Goal: Task Accomplishment & Management: Manage account settings

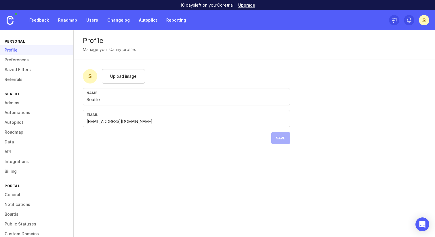
click at [19, 102] on link "Admins" at bounding box center [36, 103] width 73 height 10
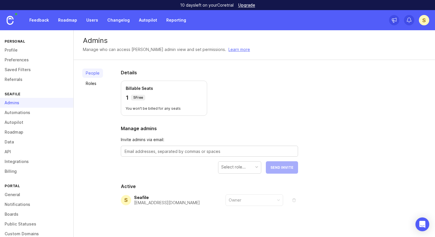
click at [90, 87] on link "Roles" at bounding box center [92, 83] width 21 height 9
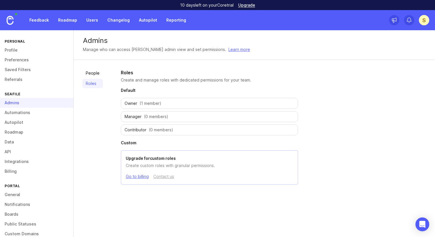
click at [45, 111] on link "Automations" at bounding box center [36, 113] width 73 height 10
click at [20, 118] on link "Autopilot" at bounding box center [36, 122] width 73 height 10
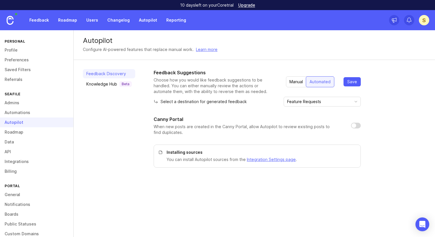
click at [17, 131] on link "Roadmap" at bounding box center [36, 132] width 73 height 10
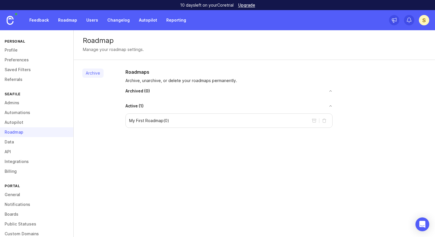
click at [17, 122] on link "Autopilot" at bounding box center [36, 122] width 73 height 10
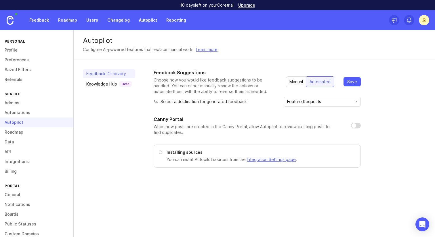
click at [17, 131] on link "Roadmap" at bounding box center [36, 132] width 73 height 10
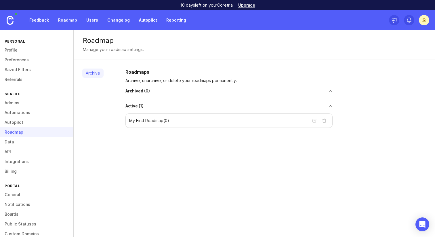
click at [153, 118] on p "My First Roadmap ( 0 )" at bounding box center [149, 121] width 40 height 6
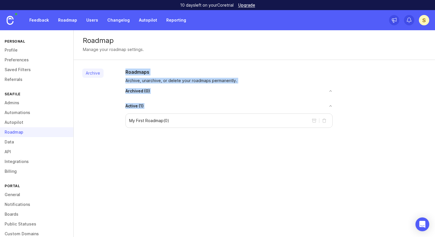
drag, startPoint x: 180, startPoint y: 116, endPoint x: 104, endPoint y: 116, distance: 75.3
click at [104, 116] on div "Archive Roadmaps Archive, unarchive, or delete your roadmaps permanently. Archi…" at bounding box center [254, 98] width 361 height 76
click at [203, 96] on div "Archived ( 0 )" at bounding box center [228, 93] width 207 height 10
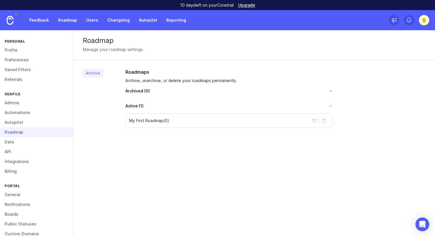
click at [329, 104] on button "toggle for accordion" at bounding box center [237, 106] width 189 height 4
click at [323, 121] on button "delete roadmap" at bounding box center [323, 120] width 9 height 9
click at [9, 140] on link "Data" at bounding box center [36, 142] width 73 height 10
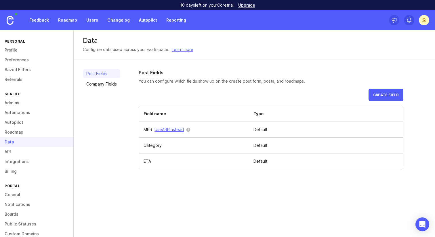
click at [265, 63] on div "Post Fields Company Fields Post Fields You can configure which fields show up o…" at bounding box center [254, 119] width 361 height 118
click at [102, 81] on link "Company Fields" at bounding box center [101, 83] width 37 height 9
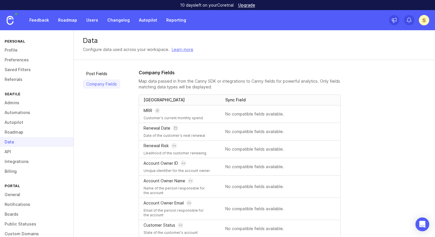
click at [105, 73] on link "Post Fields" at bounding box center [101, 73] width 37 height 9
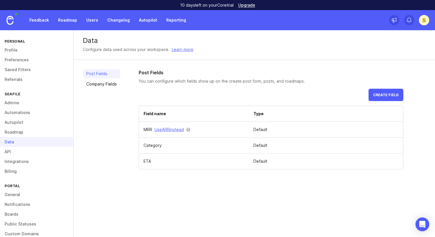
click at [104, 82] on link "Company Fields" at bounding box center [101, 83] width 37 height 9
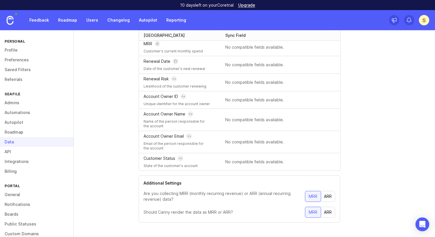
scroll to position [71, 0]
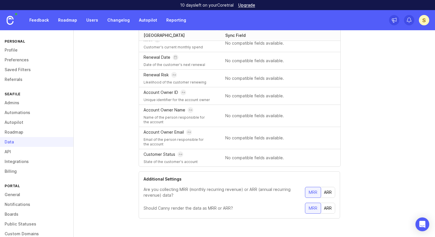
click at [29, 153] on link "API" at bounding box center [36, 152] width 73 height 10
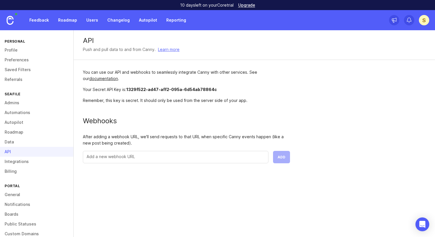
click at [26, 160] on link "Integrations" at bounding box center [36, 161] width 73 height 10
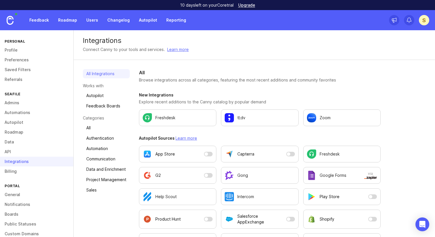
click at [95, 94] on link "Autopilot" at bounding box center [106, 95] width 47 height 9
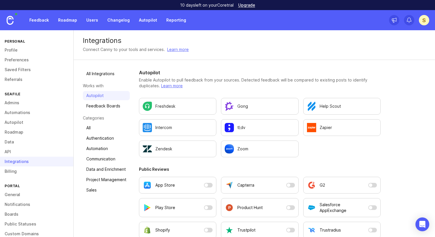
click at [102, 74] on link "All Integrations" at bounding box center [106, 73] width 47 height 9
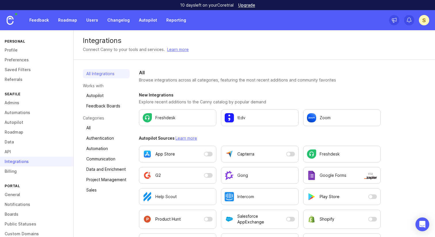
click at [38, 170] on link "Billing" at bounding box center [36, 171] width 73 height 10
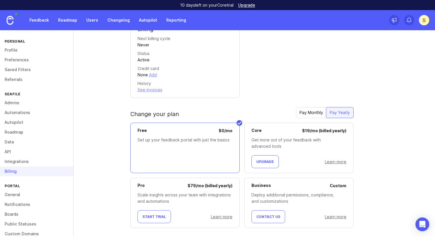
scroll to position [124, 0]
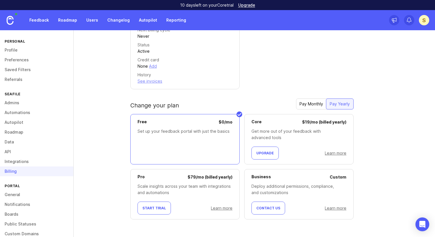
click at [264, 153] on span "Upgrade" at bounding box center [265, 153] width 18 height 4
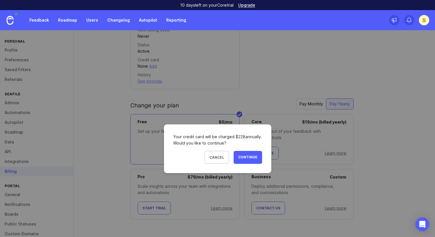
click at [256, 158] on span "Continue" at bounding box center [247, 157] width 19 height 5
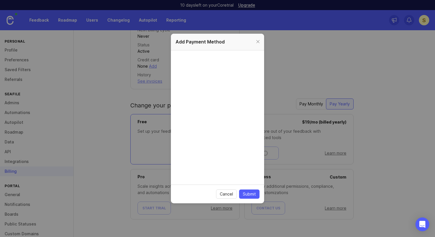
click at [257, 42] on div at bounding box center [257, 41] width 7 height 7
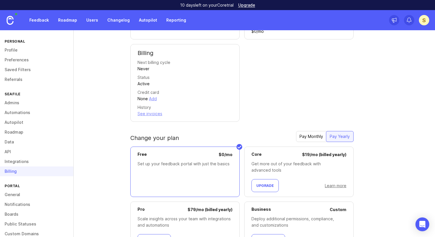
scroll to position [87, 0]
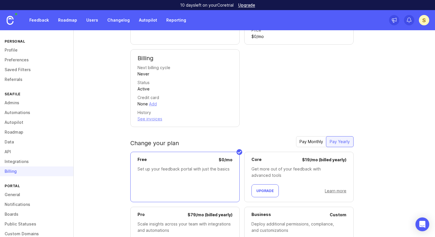
click at [327, 62] on div "Plan trial Plan name Core Trial ends September 29, 2025 End trial now Your plan…" at bounding box center [278, 54] width 296 height 145
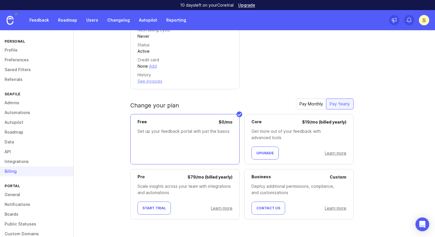
scroll to position [28, 0]
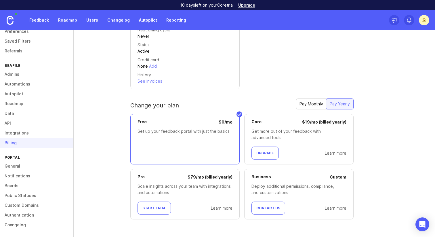
click at [15, 164] on link "General" at bounding box center [36, 166] width 73 height 10
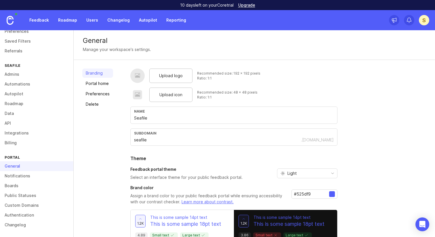
click at [137, 75] on div at bounding box center [138, 75] width 6 height 7
click at [164, 79] on div "Upload logo" at bounding box center [170, 75] width 43 height 14
click at [135, 76] on div at bounding box center [138, 75] width 6 height 7
click at [169, 79] on div "Upload logo" at bounding box center [170, 75] width 43 height 14
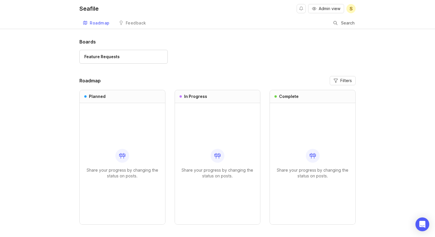
click at [132, 18] on link "Feedback" at bounding box center [132, 23] width 34 height 12
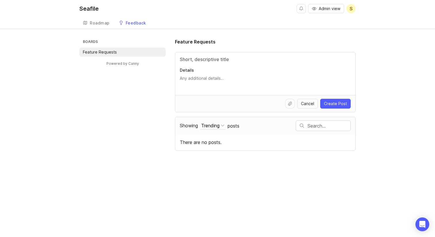
click at [219, 123] on div "Trending" at bounding box center [210, 125] width 18 height 6
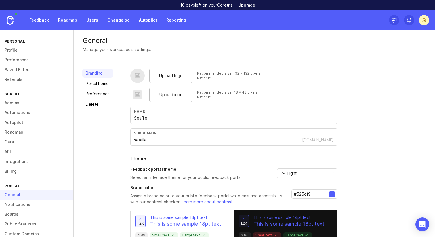
click at [138, 76] on div at bounding box center [138, 75] width 6 height 7
click at [171, 76] on span "Upload logo" at bounding box center [171, 75] width 24 height 6
click at [168, 74] on span "Upload logo" at bounding box center [171, 75] width 24 height 6
click at [370, 92] on div "Upload logo Recommended size: 192 x 192 pixels Ratio: 1:1 Upload icon Recommend…" at bounding box center [278, 170] width 296 height 205
click at [168, 81] on div "Upload logo" at bounding box center [170, 75] width 43 height 14
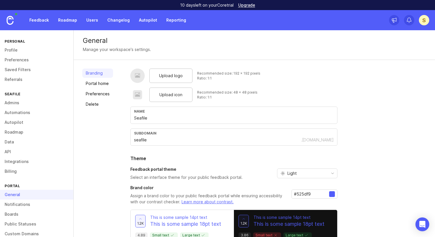
click at [184, 78] on div "Upload logo" at bounding box center [170, 75] width 43 height 14
click at [303, 108] on div "Name Seafile" at bounding box center [233, 114] width 207 height 17
click at [165, 72] on div "Upload logo" at bounding box center [170, 75] width 43 height 14
click at [179, 73] on span "Upload logo" at bounding box center [171, 75] width 24 height 6
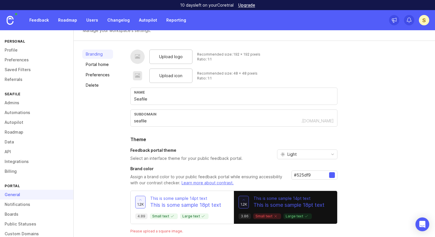
scroll to position [20, 0]
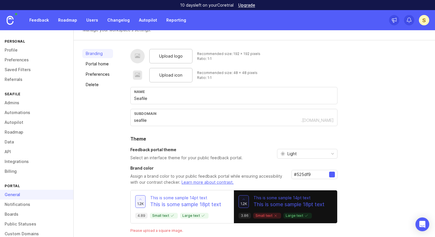
click at [163, 51] on div "Upload logo" at bounding box center [170, 56] width 43 height 14
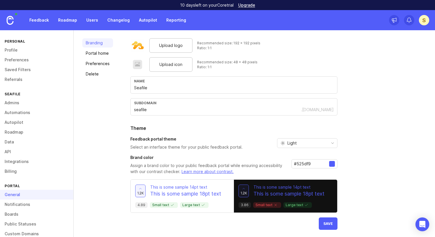
scroll to position [31, 0]
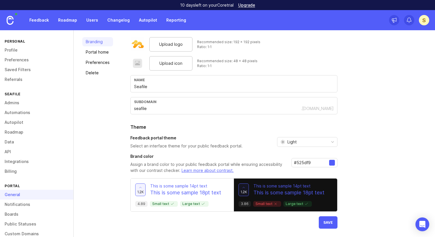
click at [323, 218] on button "Save" at bounding box center [328, 222] width 19 height 12
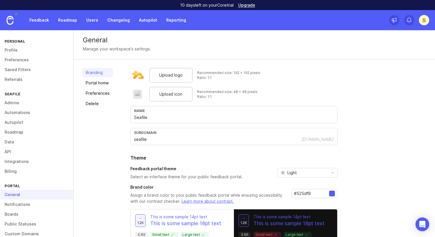
scroll to position [0, 0]
click at [161, 90] on div "Upload icon" at bounding box center [170, 94] width 43 height 14
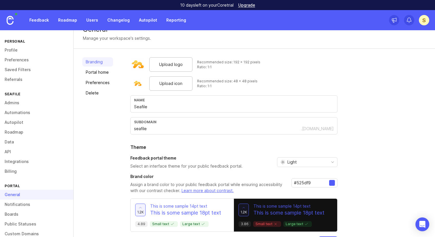
scroll to position [31, 0]
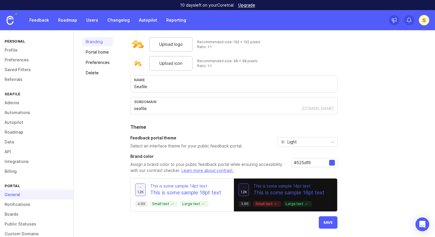
click at [328, 219] on button "Save" at bounding box center [328, 222] width 19 height 12
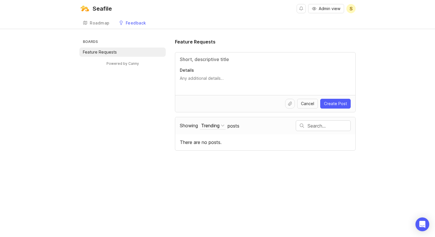
click at [154, 134] on div "Boards Feature Requests Powered by Canny Feature Requests Details Cancel Create…" at bounding box center [217, 94] width 276 height 112
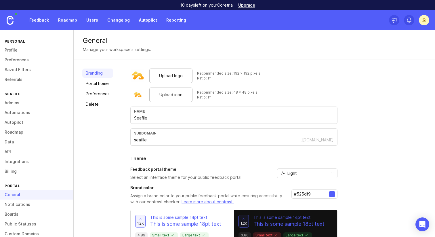
click at [43, 16] on link "Feedback" at bounding box center [39, 20] width 26 height 10
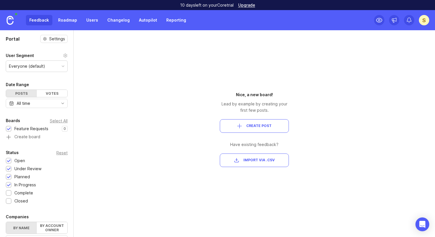
click at [426, 22] on div "S" at bounding box center [424, 20] width 10 height 10
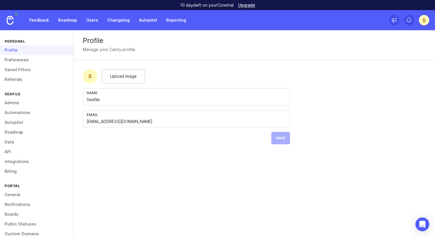
click at [29, 193] on link "General" at bounding box center [36, 194] width 73 height 10
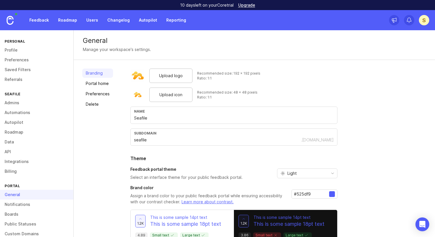
click at [100, 86] on link "Portal home" at bounding box center [97, 83] width 31 height 9
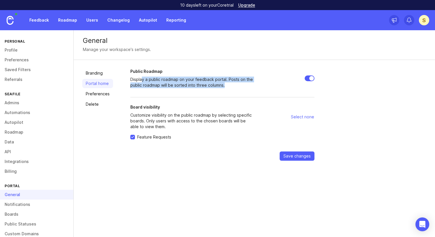
drag, startPoint x: 142, startPoint y: 78, endPoint x: 259, endPoint y: 78, distance: 117.0
click at [259, 78] on div "Public Roadmap Display a public roadmap on your feedback portal. Posts on the p…" at bounding box center [222, 78] width 184 height 20
click at [259, 78] on div at bounding box center [286, 78] width 58 height 20
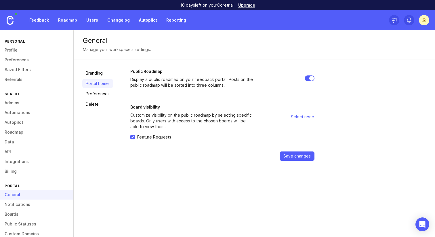
click at [306, 118] on span "Select none" at bounding box center [302, 117] width 23 height 6
click at [306, 118] on span "Select all" at bounding box center [305, 117] width 18 height 6
checkbox input "true"
click at [341, 121] on div "Public Roadmap Display a public roadmap on your feedback portal. Posts on the p…" at bounding box center [278, 114] width 296 height 92
click at [42, 23] on link "Feedback" at bounding box center [39, 20] width 26 height 10
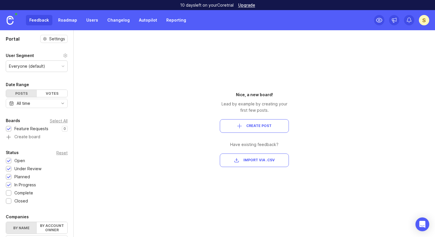
click at [421, 20] on div "S" at bounding box center [424, 20] width 10 height 10
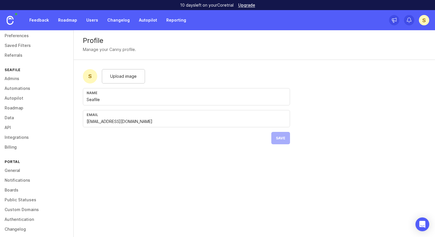
scroll to position [28, 0]
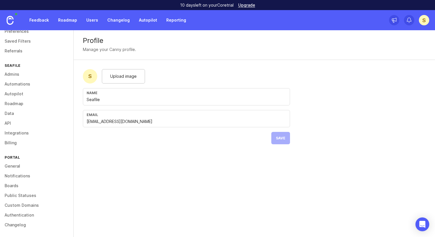
click at [25, 168] on link "General" at bounding box center [36, 166] width 73 height 10
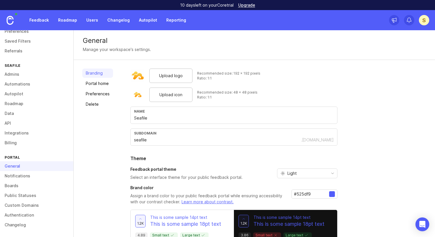
click at [101, 88] on link "Portal home" at bounding box center [97, 83] width 31 height 9
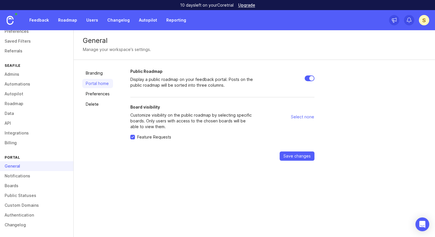
click at [101, 91] on link "Preferences" at bounding box center [97, 93] width 31 height 9
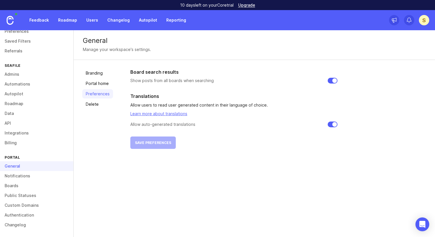
click at [100, 104] on link "Delete" at bounding box center [97, 103] width 31 height 9
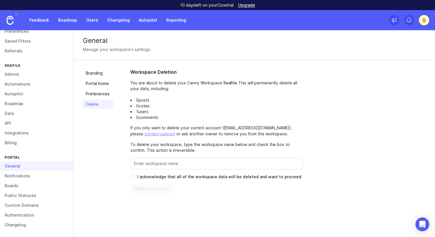
click at [30, 175] on link "Notifications" at bounding box center [36, 176] width 73 height 10
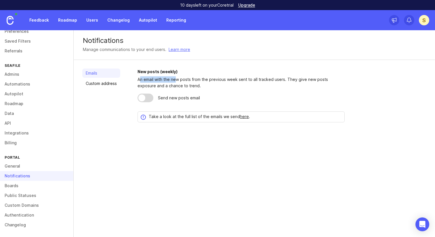
drag, startPoint x: 139, startPoint y: 79, endPoint x: 177, endPoint y: 79, distance: 38.0
click at [177, 79] on div "An email with the new posts from the previous week sent to all tracked users. T…" at bounding box center [240, 82] width 207 height 13
click at [209, 82] on div "An email with the new posts from the previous week sent to all tracked users. T…" at bounding box center [240, 82] width 207 height 13
click at [94, 82] on link "Custom address" at bounding box center [101, 83] width 38 height 9
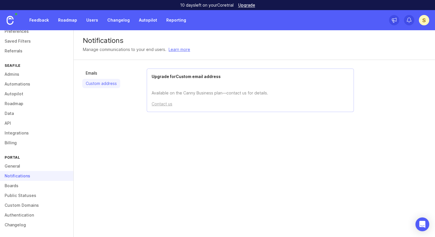
click at [96, 75] on link "Emails" at bounding box center [101, 72] width 38 height 9
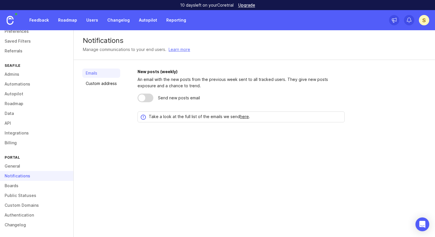
click at [27, 184] on link "Boards" at bounding box center [36, 186] width 73 height 10
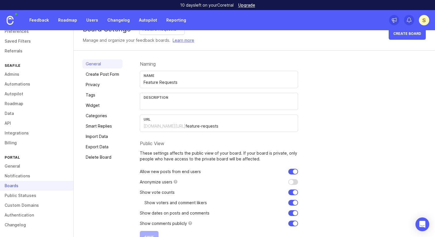
scroll to position [14, 0]
click at [114, 74] on link "Create Post Form" at bounding box center [102, 74] width 40 height 9
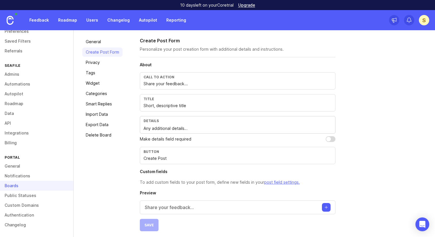
scroll to position [39, 0]
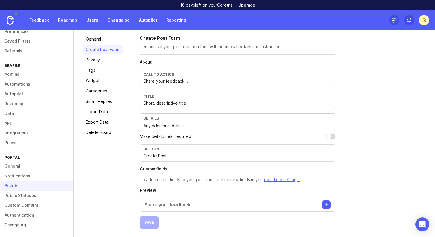
click at [89, 57] on link "Privacy" at bounding box center [102, 59] width 40 height 9
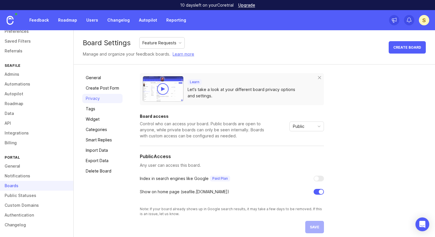
scroll to position [5, 0]
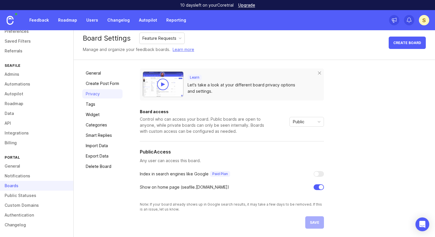
click at [100, 124] on link "Categories" at bounding box center [102, 124] width 40 height 9
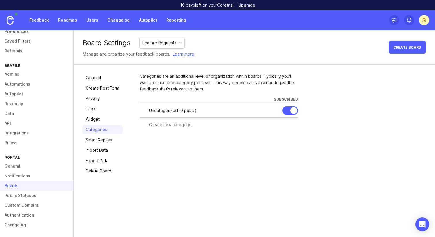
click at [104, 141] on link "Smart Replies" at bounding box center [102, 139] width 40 height 9
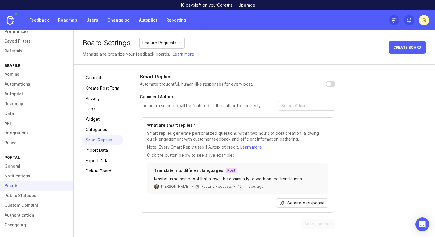
click at [103, 147] on link "Import Data" at bounding box center [102, 149] width 40 height 9
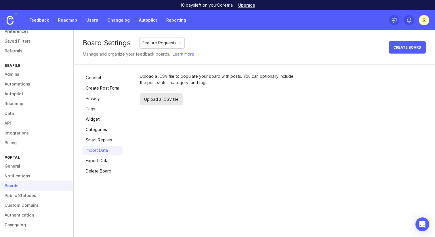
click at [103, 139] on link "Smart Replies" at bounding box center [102, 139] width 40 height 9
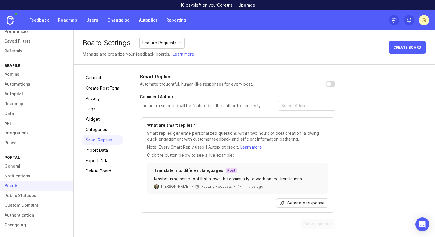
click at [94, 152] on link "Import Data" at bounding box center [102, 149] width 40 height 9
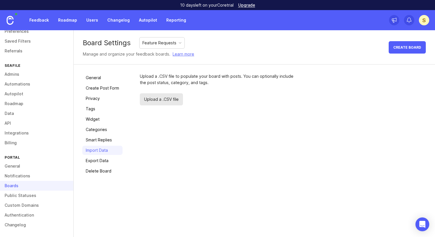
click at [103, 143] on link "Smart Replies" at bounding box center [102, 139] width 40 height 9
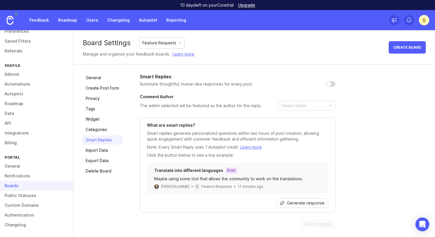
click at [107, 162] on link "Export Data" at bounding box center [102, 160] width 40 height 9
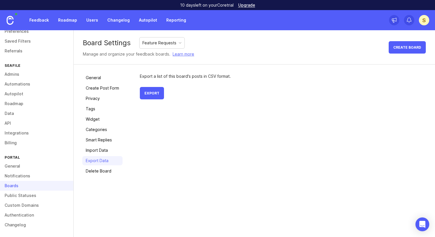
click at [105, 168] on link "Delete Board" at bounding box center [102, 170] width 40 height 9
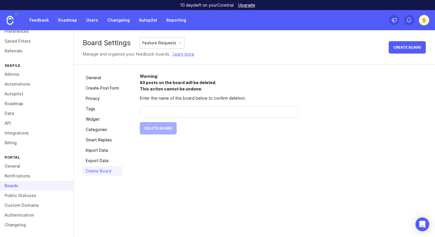
click at [107, 148] on link "Import Data" at bounding box center [102, 149] width 40 height 9
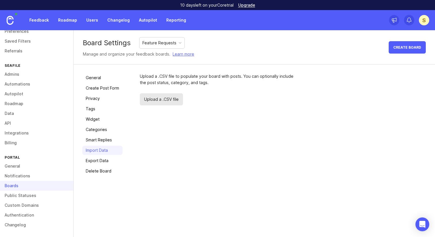
click at [110, 139] on link "Smart Replies" at bounding box center [102, 139] width 40 height 9
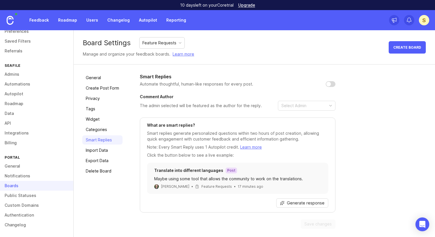
scroll to position [0, 0]
click at [23, 194] on link "Public Statuses" at bounding box center [36, 195] width 73 height 10
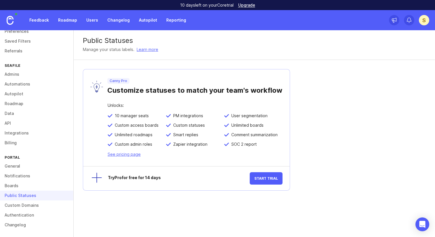
click at [22, 207] on link "Custom Domains" at bounding box center [36, 205] width 73 height 10
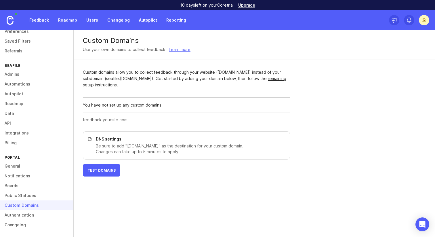
click at [327, 81] on div "Custom Domains Use your own domains to collect feedback. Learn more Custom doma…" at bounding box center [254, 107] width 361 height 155
click at [36, 215] on link "Authentication" at bounding box center [36, 215] width 73 height 10
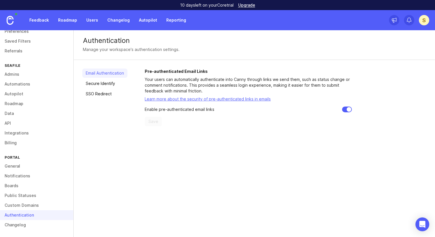
click at [116, 84] on link "Secure Identify" at bounding box center [104, 83] width 45 height 9
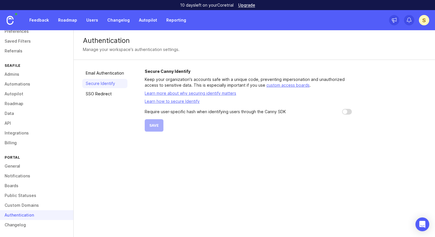
click at [106, 97] on link "SSO Redirect" at bounding box center [104, 93] width 45 height 9
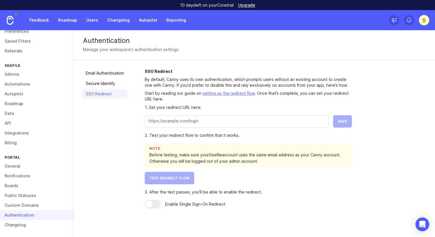
click at [22, 225] on link "Changelog" at bounding box center [36, 225] width 73 height 10
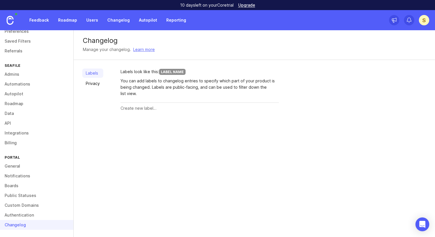
click at [41, 111] on link "Data" at bounding box center [36, 113] width 73 height 10
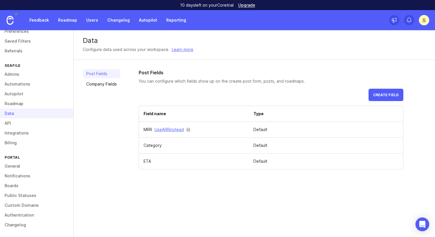
click at [91, 24] on link "Users" at bounding box center [92, 20] width 19 height 10
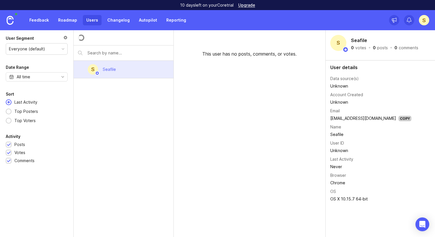
click at [42, 20] on link "Feedback" at bounding box center [39, 20] width 26 height 10
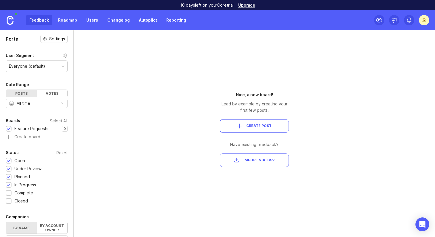
click at [62, 20] on link "Roadmap" at bounding box center [68, 20] width 26 height 10
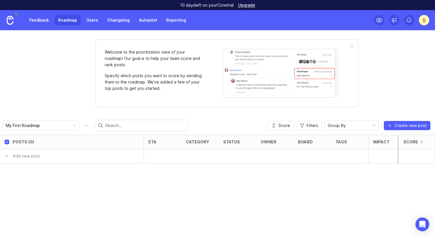
click at [91, 22] on link "Users" at bounding box center [92, 20] width 19 height 10
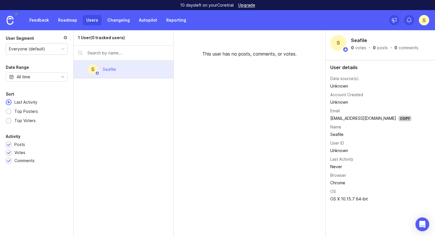
click at [33, 19] on link "Feedback" at bounding box center [39, 20] width 26 height 10
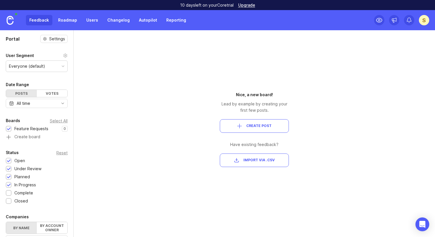
click at [426, 18] on div "S" at bounding box center [424, 20] width 10 height 10
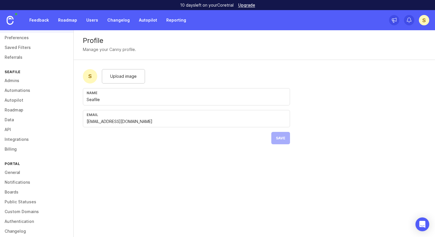
scroll to position [28, 0]
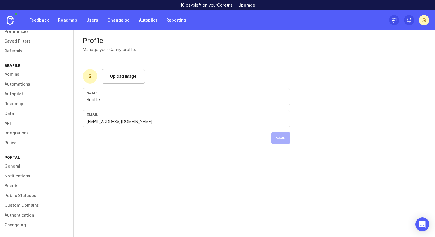
click at [16, 168] on link "General" at bounding box center [36, 166] width 73 height 10
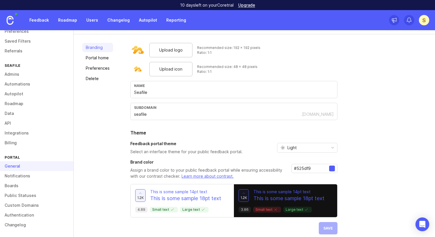
scroll to position [27, 0]
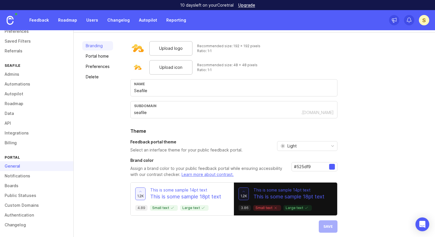
click at [102, 58] on link "Portal home" at bounding box center [97, 55] width 31 height 9
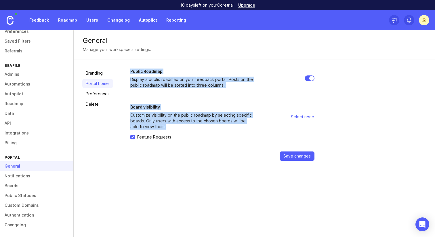
drag, startPoint x: 126, startPoint y: 68, endPoint x: 213, endPoint y: 126, distance: 105.5
click at [213, 126] on div "Branding Portal home Preferences Delete Public Roadmap Display a public roadmap…" at bounding box center [254, 114] width 361 height 109
copy form "Public Roadmap Display a public roadmap on your feedback portal. Posts on the p…"
click at [175, 95] on form "Public Roadmap Display a public roadmap on your feedback portal. Posts on the p…" at bounding box center [222, 114] width 184 height 92
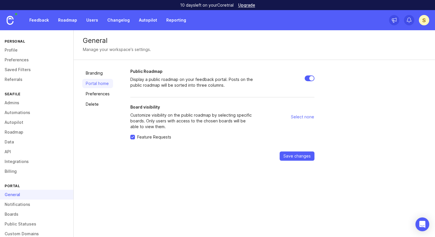
click at [35, 202] on link "Notifications" at bounding box center [36, 204] width 73 height 10
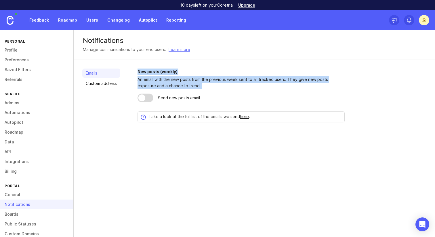
drag, startPoint x: 131, startPoint y: 72, endPoint x: 196, endPoint y: 91, distance: 67.6
click at [196, 91] on div "Emails Custom address New posts (weekly) An email with the new posts from the p…" at bounding box center [254, 95] width 361 height 71
copy div "New posts (weekly) An email with the new posts from the previous week sent to a…"
click at [15, 104] on link "Admins" at bounding box center [36, 103] width 73 height 10
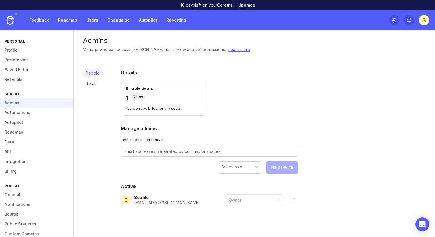
click at [18, 50] on link "Profile" at bounding box center [36, 50] width 73 height 10
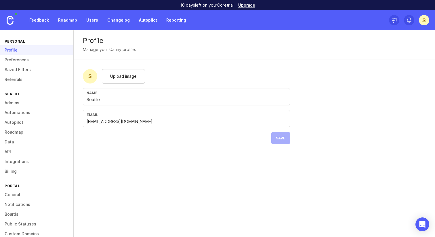
click at [17, 59] on link "Preferences" at bounding box center [36, 60] width 73 height 10
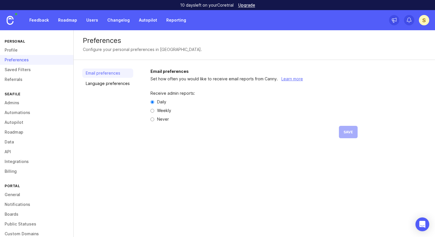
click at [17, 76] on link "Referrals" at bounding box center [36, 79] width 73 height 10
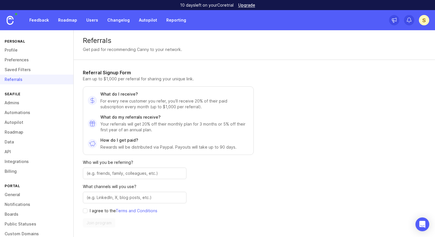
click at [19, 72] on link "Saved Filters" at bounding box center [36, 70] width 73 height 10
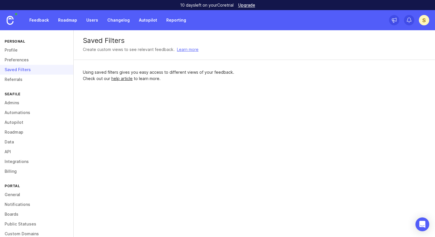
click at [13, 105] on link "Admins" at bounding box center [36, 103] width 73 height 10
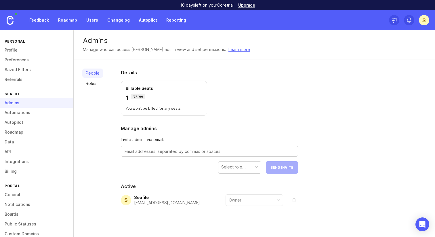
click at [17, 117] on link "Automations" at bounding box center [36, 113] width 73 height 10
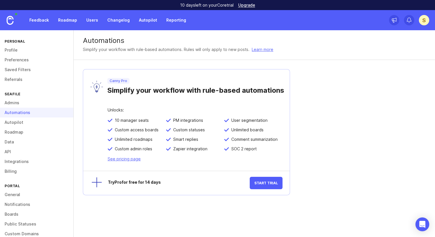
click at [20, 120] on link "Autopilot" at bounding box center [36, 122] width 73 height 10
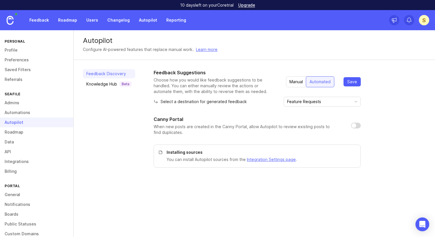
click at [13, 134] on link "Roadmap" at bounding box center [36, 132] width 73 height 10
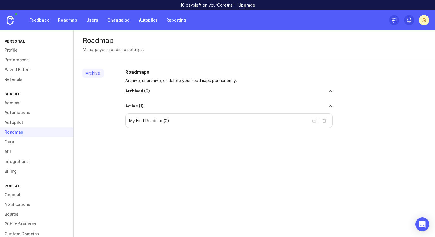
click at [12, 142] on link "Data" at bounding box center [36, 142] width 73 height 10
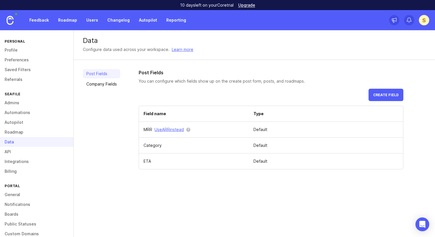
click at [10, 48] on link "Profile" at bounding box center [36, 50] width 73 height 10
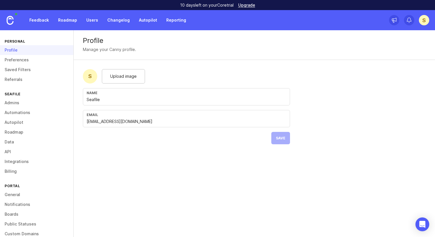
click at [15, 58] on link "Preferences" at bounding box center [36, 60] width 73 height 10
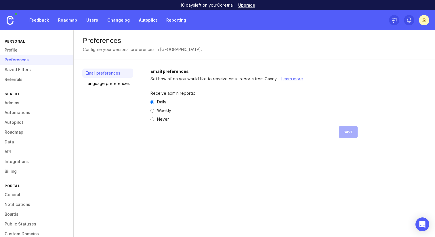
click at [19, 72] on link "Saved Filters" at bounding box center [36, 70] width 73 height 10
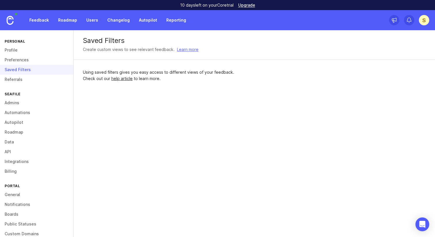
click at [21, 80] on link "Referrals" at bounding box center [36, 79] width 73 height 10
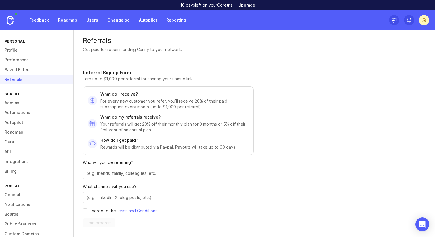
click at [17, 104] on link "Admins" at bounding box center [36, 103] width 73 height 10
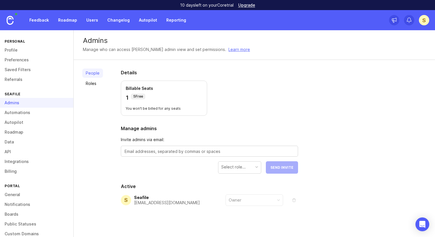
click at [15, 51] on link "Profile" at bounding box center [36, 50] width 73 height 10
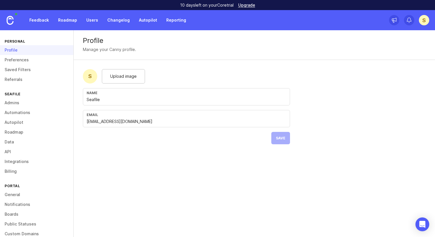
click at [14, 61] on link "Preferences" at bounding box center [36, 60] width 73 height 10
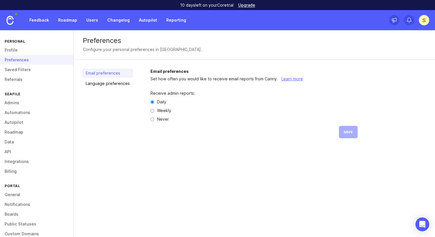
click at [100, 86] on link "Language preferences" at bounding box center [107, 83] width 51 height 9
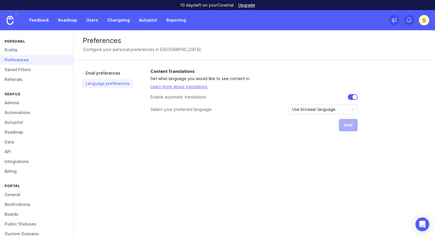
click at [169, 108] on p "Select your preferred language" at bounding box center [180, 109] width 61 height 6
drag, startPoint x: 135, startPoint y: 81, endPoint x: 83, endPoint y: 83, distance: 51.5
click at [83, 83] on div "Email preferences Language preferences Content Translations Set what language y…" at bounding box center [254, 100] width 361 height 80
copy link "Language preferences"
click at [310, 107] on span "Use browser language" at bounding box center [313, 109] width 43 height 6
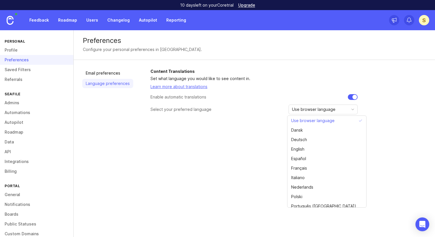
click at [324, 111] on span "Use browser language" at bounding box center [313, 109] width 43 height 6
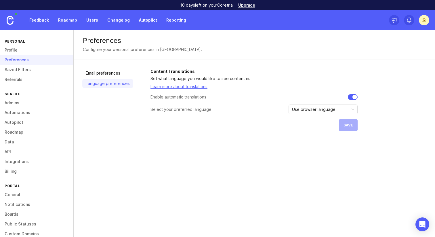
click at [98, 70] on link "Email preferences" at bounding box center [107, 72] width 51 height 9
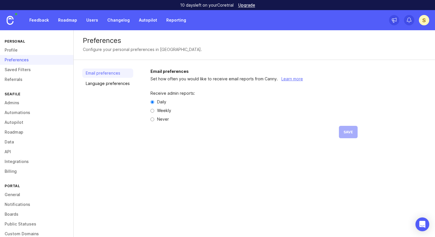
click at [45, 69] on link "Saved Filters" at bounding box center [36, 70] width 73 height 10
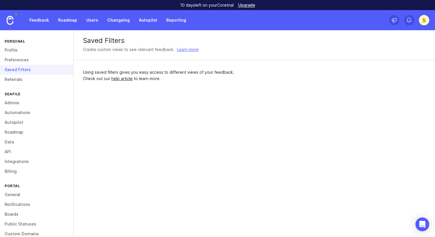
click at [24, 50] on link "Profile" at bounding box center [36, 50] width 73 height 10
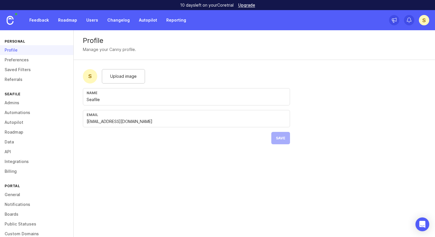
click at [21, 81] on link "Referrals" at bounding box center [36, 79] width 73 height 10
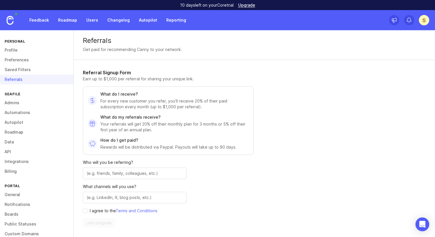
scroll to position [43, 0]
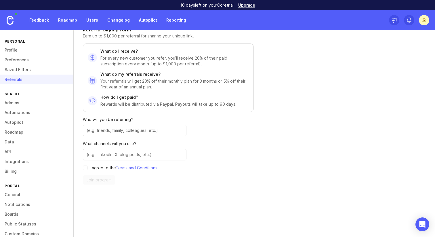
click at [23, 104] on link "Admins" at bounding box center [36, 103] width 73 height 10
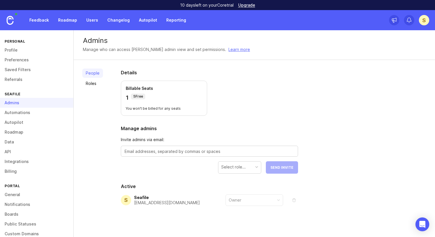
click at [28, 111] on link "Automations" at bounding box center [36, 113] width 73 height 10
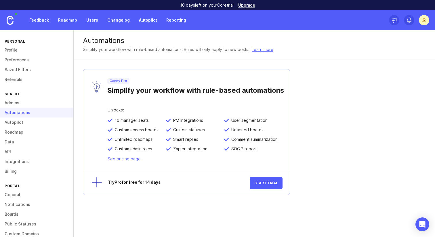
click at [18, 120] on link "Autopilot" at bounding box center [36, 122] width 73 height 10
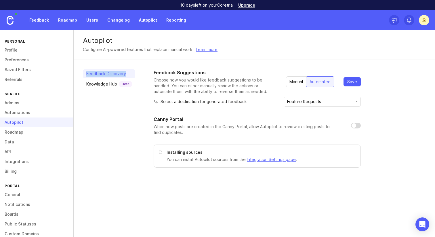
drag, startPoint x: 139, startPoint y: 72, endPoint x: 82, endPoint y: 76, distance: 57.7
click at [82, 76] on div "Feedback Discovery Knowledge Hub Beta Feedback Suggestions Choose how you would…" at bounding box center [254, 118] width 361 height 117
copy link "Feedback Discovery"
click at [17, 130] on link "Roadmap" at bounding box center [36, 132] width 73 height 10
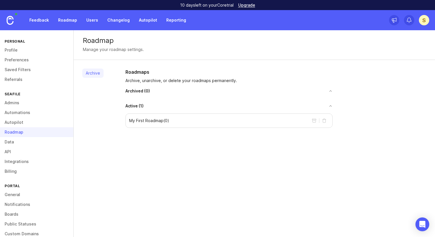
click at [15, 142] on link "Data" at bounding box center [36, 142] width 73 height 10
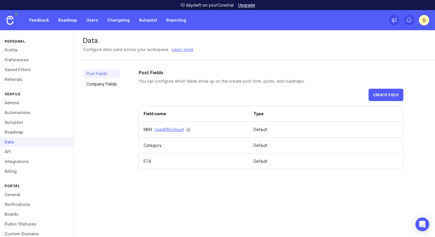
click at [15, 155] on link "API" at bounding box center [36, 152] width 73 height 10
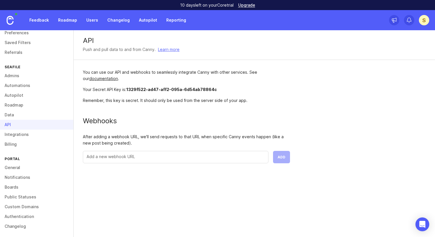
scroll to position [28, 0]
click at [18, 195] on link "Public Statuses" at bounding box center [36, 195] width 73 height 10
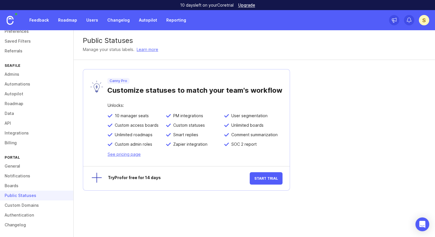
click at [18, 202] on link "Custom Domains" at bounding box center [36, 205] width 73 height 10
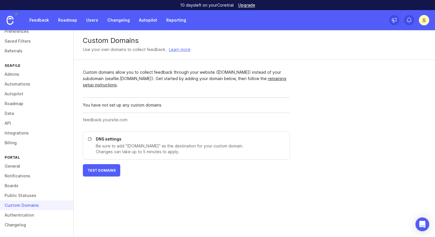
click at [15, 104] on link "Roadmap" at bounding box center [36, 104] width 73 height 10
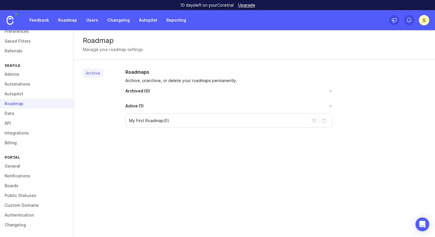
click at [14, 112] on link "Data" at bounding box center [36, 113] width 73 height 10
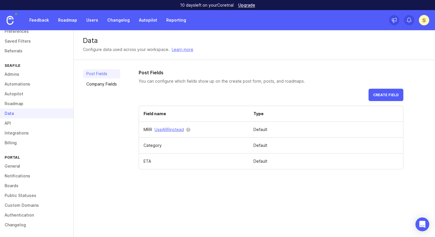
click at [16, 134] on link "Integrations" at bounding box center [36, 133] width 73 height 10
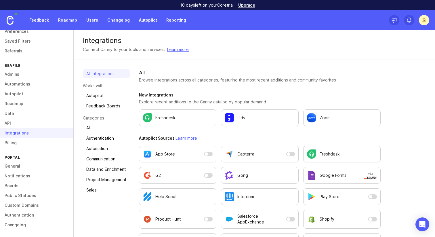
click at [12, 126] on link "API" at bounding box center [36, 123] width 73 height 10
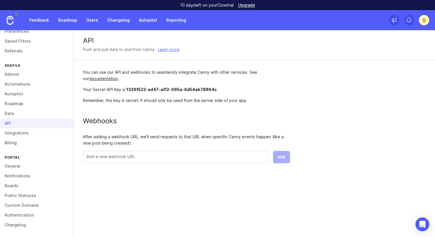
click at [11, 149] on div "Personal Profile Preferences Saved Filters Referrals Seafile Admins Automations…" at bounding box center [37, 133] width 74 height 206
click at [16, 144] on link "Billing" at bounding box center [36, 143] width 73 height 10
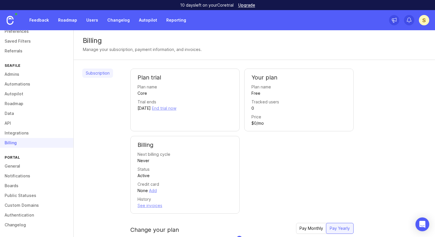
click at [14, 168] on link "General" at bounding box center [36, 166] width 73 height 10
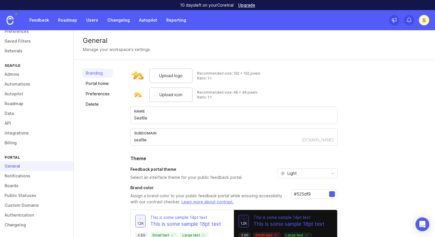
click at [98, 85] on link "Portal home" at bounding box center [97, 83] width 31 height 9
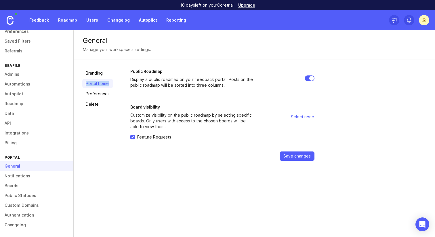
drag, startPoint x: 115, startPoint y: 83, endPoint x: 84, endPoint y: 83, distance: 31.3
click at [84, 83] on div "Branding Portal home Preferences Delete Public Roadmap Display a public roadmap…" at bounding box center [254, 114] width 361 height 109
copy link "Portal home"
drag, startPoint x: 171, startPoint y: 73, endPoint x: 127, endPoint y: 73, distance: 43.4
click at [127, 73] on div "Branding Portal home Preferences Delete Public Roadmap Display a public roadmap…" at bounding box center [254, 114] width 361 height 109
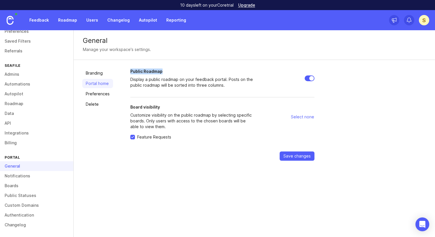
copy h2 "Public Roadmap"
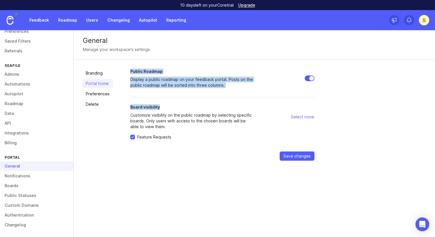
drag, startPoint x: 172, startPoint y: 109, endPoint x: 108, endPoint y: 108, distance: 63.8
click at [108, 108] on div "Branding Portal home Preferences Delete Public Roadmap Display a public roadmap…" at bounding box center [254, 114] width 361 height 109
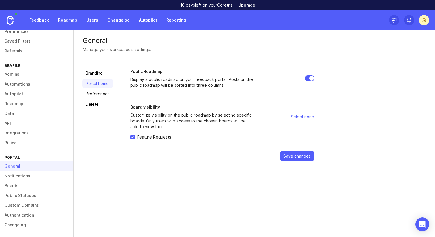
click at [169, 106] on h2 "Board visibility" at bounding box center [192, 107] width 124 height 6
drag, startPoint x: 169, startPoint y: 106, endPoint x: 127, endPoint y: 106, distance: 42.0
click at [127, 106] on div "Branding Portal home Preferences Delete Public Roadmap Display a public roadmap…" at bounding box center [254, 114] width 361 height 109
copy h2 "Board visibility"
click at [20, 176] on link "Notifications" at bounding box center [36, 176] width 73 height 10
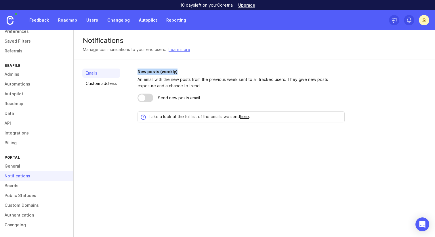
drag, startPoint x: 197, startPoint y: 70, endPoint x: 134, endPoint y: 70, distance: 63.5
click at [134, 70] on div "Emails Custom address New posts (weekly) An email with the new posts from the p…" at bounding box center [254, 95] width 361 height 71
copy div "New posts (weekly)"
click at [103, 97] on div "Emails Custom address" at bounding box center [101, 95] width 38 height 54
drag, startPoint x: 127, startPoint y: 72, endPoint x: 78, endPoint y: 72, distance: 48.3
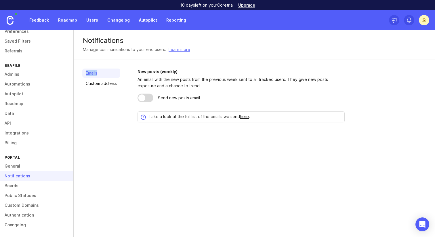
click at [78, 72] on div "Emails Custom address New posts (weekly) An email with the new posts from the p…" at bounding box center [254, 95] width 361 height 71
copy link "Emails"
drag, startPoint x: 193, startPoint y: 70, endPoint x: 130, endPoint y: 70, distance: 63.3
click at [130, 70] on div "Emails Custom address New posts (weekly) An email with the new posts from the p…" at bounding box center [254, 95] width 361 height 71
copy div "New posts (weekly)"
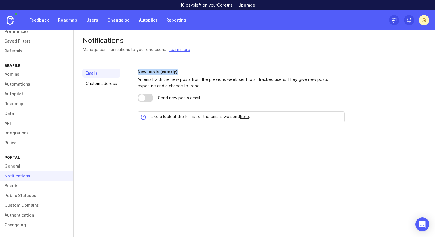
click at [23, 184] on link "Boards" at bounding box center [36, 186] width 73 height 10
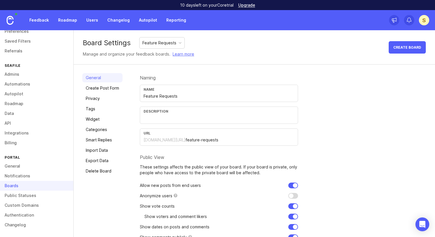
click at [26, 179] on link "Notifications" at bounding box center [36, 176] width 73 height 10
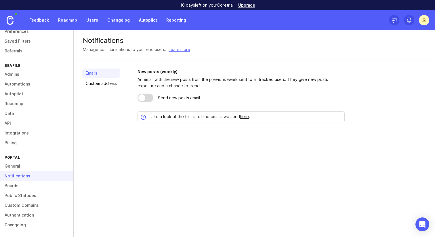
click at [26, 179] on div "Notifications" at bounding box center [36, 176] width 73 height 10
click at [25, 184] on link "Boards" at bounding box center [36, 186] width 73 height 10
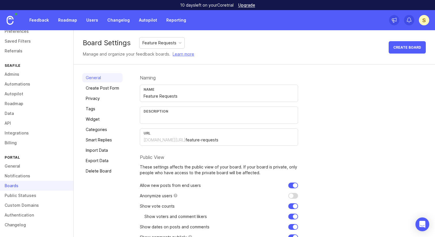
click at [31, 173] on link "Notifications" at bounding box center [36, 176] width 73 height 10
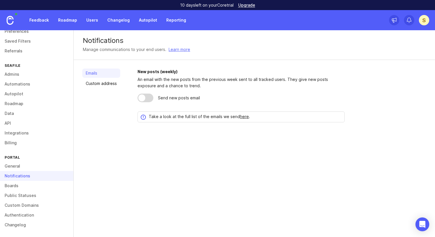
click at [113, 85] on link "Custom address" at bounding box center [101, 83] width 38 height 9
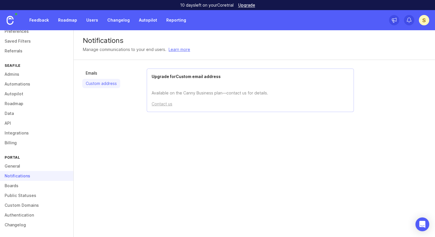
click at [8, 185] on link "Boards" at bounding box center [36, 186] width 73 height 10
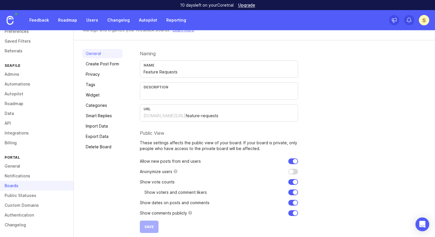
scroll to position [28, 0]
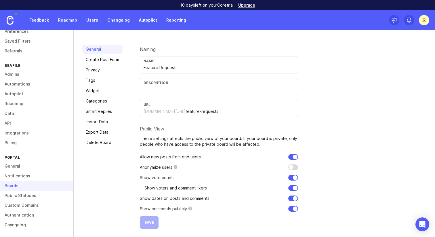
click at [108, 59] on link "Create Post Form" at bounding box center [102, 59] width 40 height 9
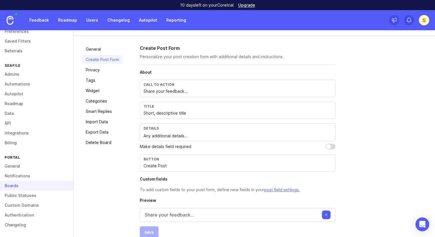
click at [103, 46] on link "General" at bounding box center [102, 49] width 40 height 9
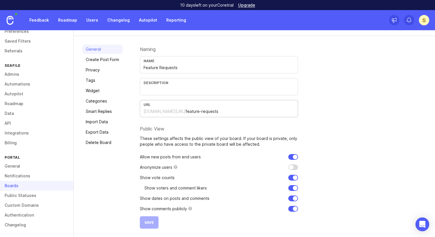
drag, startPoint x: 221, startPoint y: 113, endPoint x: 132, endPoint y: 114, distance: 88.8
click at [132, 114] on div "General Create Post Form Privacy Tags Widget Categories Smart Replies Import Da…" at bounding box center [254, 136] width 361 height 201
click at [115, 58] on link "Create Post Form" at bounding box center [102, 59] width 40 height 9
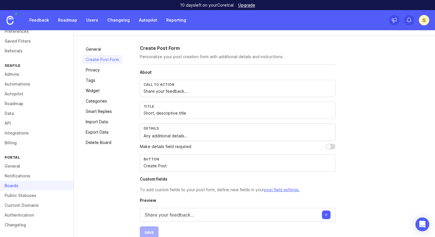
scroll to position [39, 0]
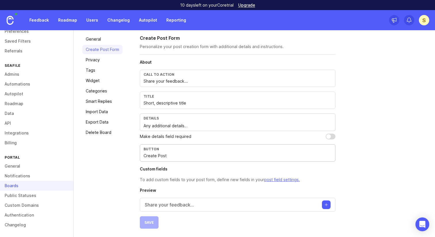
click at [181, 157] on input "Create Post" at bounding box center [237, 155] width 188 height 6
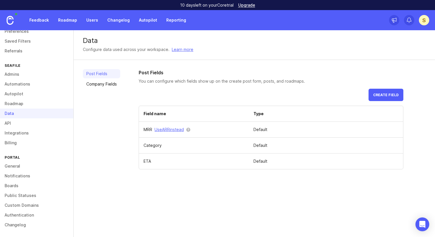
click at [107, 87] on link "Company Fields" at bounding box center [101, 83] width 37 height 9
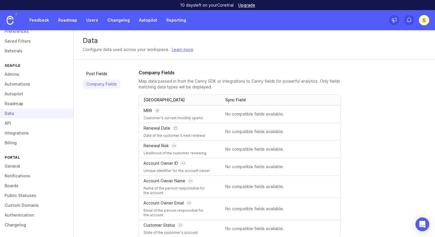
click at [101, 75] on link "Post Fields" at bounding box center [101, 73] width 37 height 9
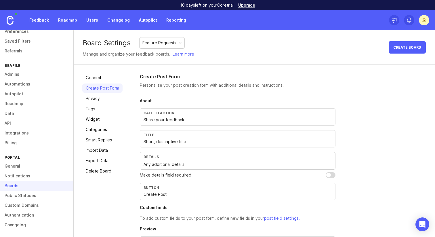
click at [112, 101] on link "Privacy" at bounding box center [102, 98] width 40 height 9
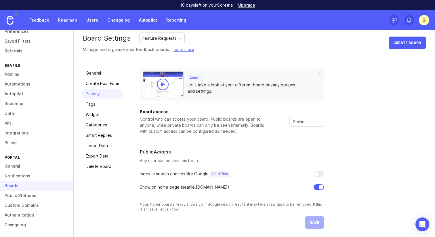
scroll to position [4, 0]
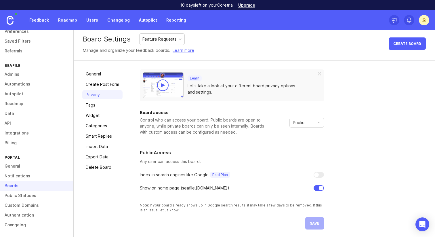
click at [107, 103] on link "Tags" at bounding box center [102, 104] width 40 height 9
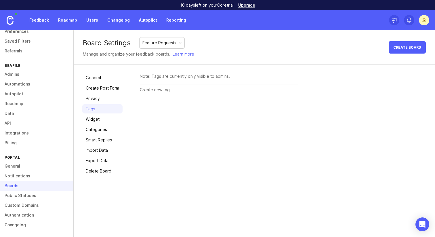
drag, startPoint x: 174, startPoint y: 87, endPoint x: 139, endPoint y: 87, distance: 34.2
click at [140, 87] on input "text" at bounding box center [219, 90] width 158 height 6
drag, startPoint x: 146, startPoint y: 76, endPoint x: 231, endPoint y: 77, distance: 84.8
click at [231, 77] on div "Note: Tags are currently only visible to admins." at bounding box center [219, 76] width 158 height 6
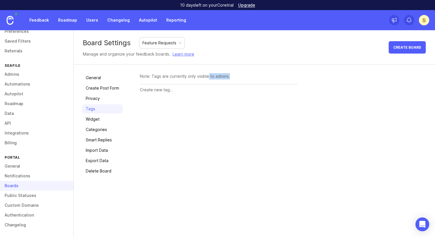
drag, startPoint x: 207, startPoint y: 78, endPoint x: 246, endPoint y: 78, distance: 38.8
click at [246, 78] on div "Note: Tags are currently only visible to admins." at bounding box center [219, 76] width 158 height 6
click at [282, 116] on div "Note: Tags are currently only visible to admins." at bounding box center [283, 124] width 286 height 102
click at [103, 118] on link "Widget" at bounding box center [102, 118] width 40 height 9
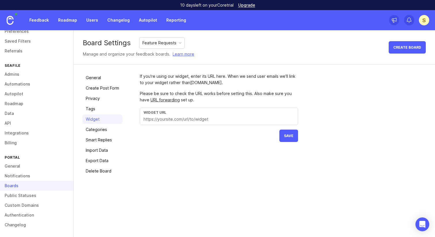
click at [104, 129] on link "Categories" at bounding box center [102, 129] width 40 height 9
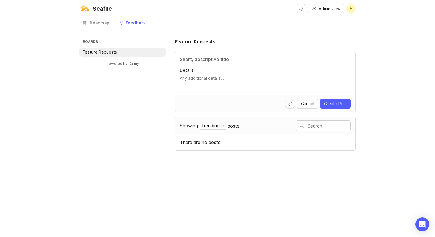
click at [356, 8] on div "Seafile Admin view S Create Roadmap Feedback Feature Requests" at bounding box center [217, 14] width 435 height 29
click at [353, 8] on span "S" at bounding box center [350, 8] width 9 height 9
click at [277, 23] on div "Roadmap Feedback Feature Requests" at bounding box center [217, 23] width 276 height 12
click at [96, 24] on div "Roadmap" at bounding box center [100, 23] width 20 height 4
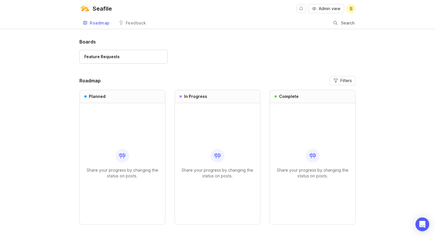
click at [139, 22] on div "Feedback" at bounding box center [136, 23] width 20 height 4
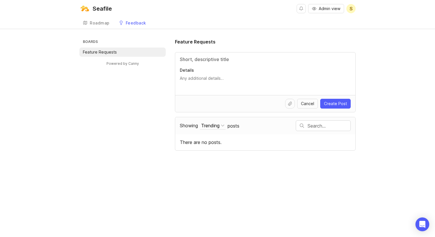
click at [105, 26] on link "Roadmap" at bounding box center [96, 23] width 34 height 12
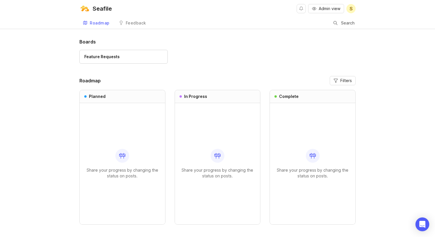
click at [142, 25] on div "Feedback" at bounding box center [136, 23] width 20 height 4
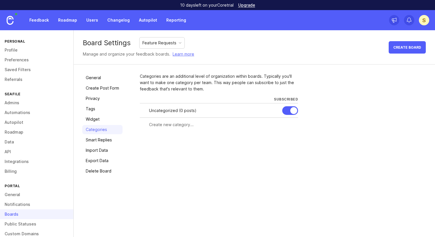
click at [43, 21] on link "Feedback" at bounding box center [39, 20] width 26 height 10
